Goal: Navigation & Orientation: Find specific page/section

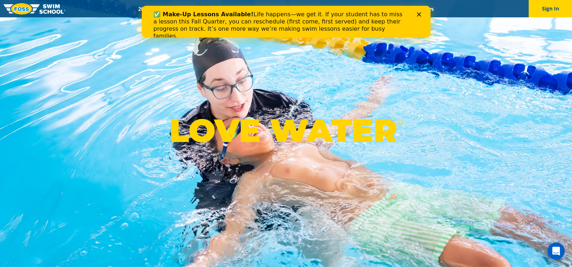
click at [419, 14] on icon "Close" at bounding box center [418, 14] width 4 height 4
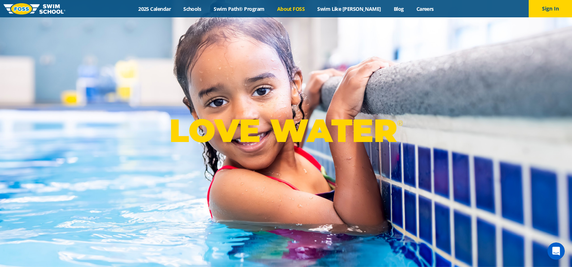
click at [310, 7] on link "About FOSS" at bounding box center [291, 8] width 40 height 7
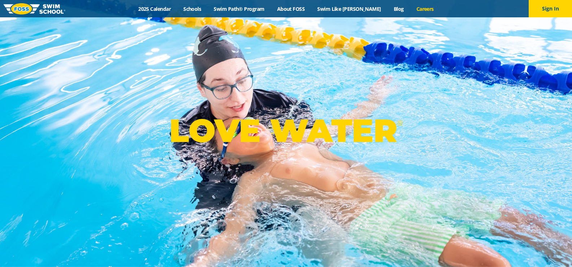
click at [410, 8] on link "Careers" at bounding box center [425, 8] width 30 height 7
click at [207, 9] on link "Schools" at bounding box center [192, 8] width 30 height 7
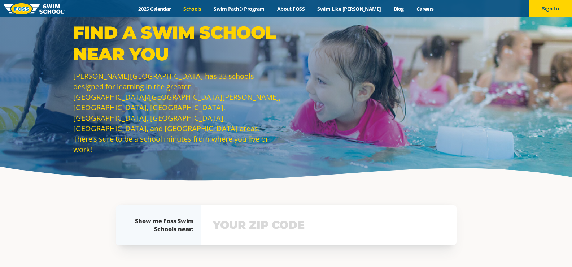
click at [210, 137] on div "Find a Swim School Near You Foss Swim School has 33 schools designed for learni…" at bounding box center [178, 94] width 216 height 144
click at [412, 4] on div "Menu 2025 Calendar Schools Swim Path® Program About FOSS Swim Like Regan Blog C…" at bounding box center [286, 8] width 572 height 17
click at [413, 9] on link "Careers" at bounding box center [425, 8] width 30 height 7
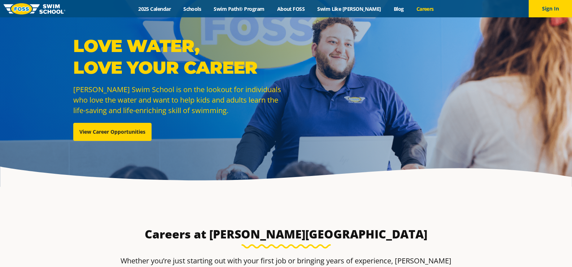
click at [320, 105] on div "Love Water, Love Your Career [PERSON_NAME] Swim School is on the lookout for in…" at bounding box center [286, 93] width 433 height 117
